Goal: Task Accomplishment & Management: Use online tool/utility

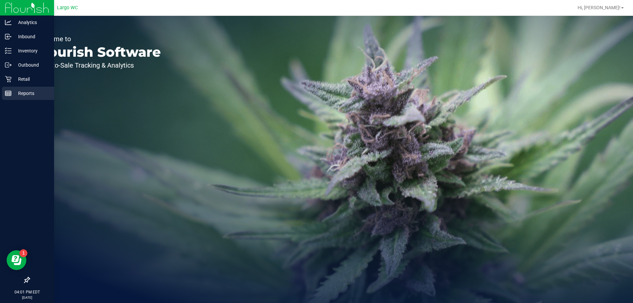
click at [7, 95] on line at bounding box center [8, 95] width 6 height 0
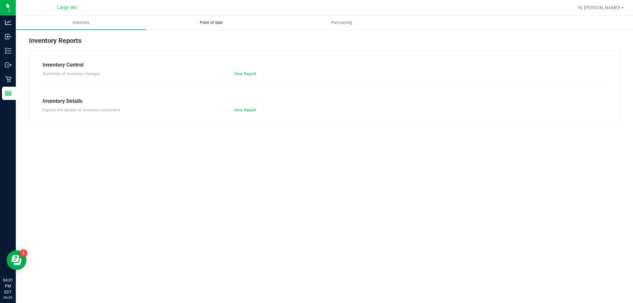
click at [207, 22] on span "Point of Sale" at bounding box center [211, 23] width 41 height 6
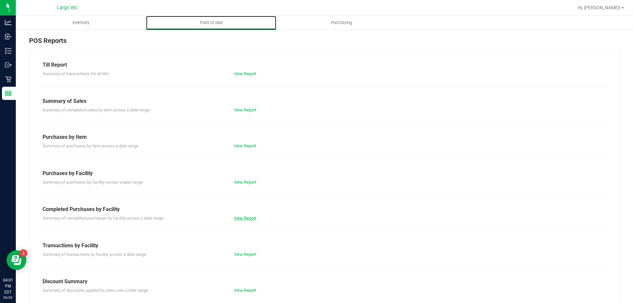
click at [245, 218] on link "View Report" at bounding box center [245, 218] width 22 height 5
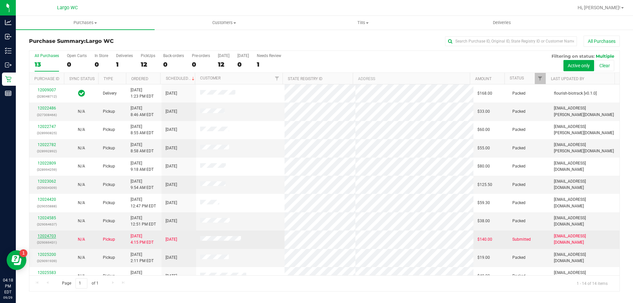
click at [50, 237] on link "12024703" at bounding box center [47, 236] width 18 height 5
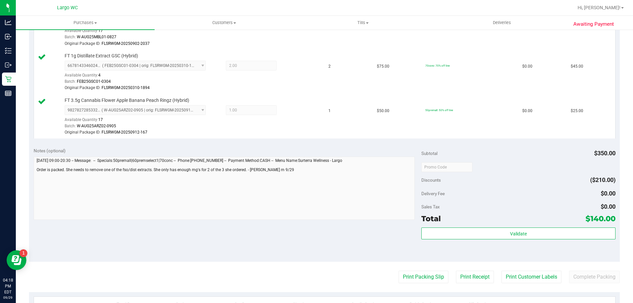
scroll to position [420, 0]
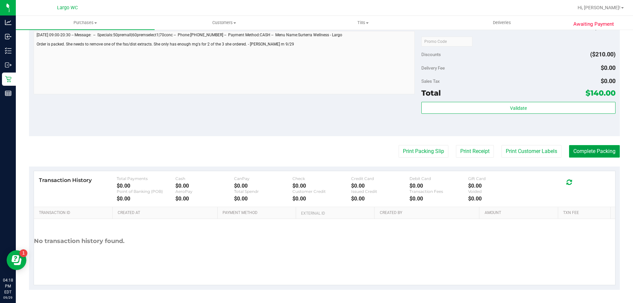
click at [584, 151] on button "Complete Packing" at bounding box center [594, 151] width 51 height 13
